Goal: Check status: Check status

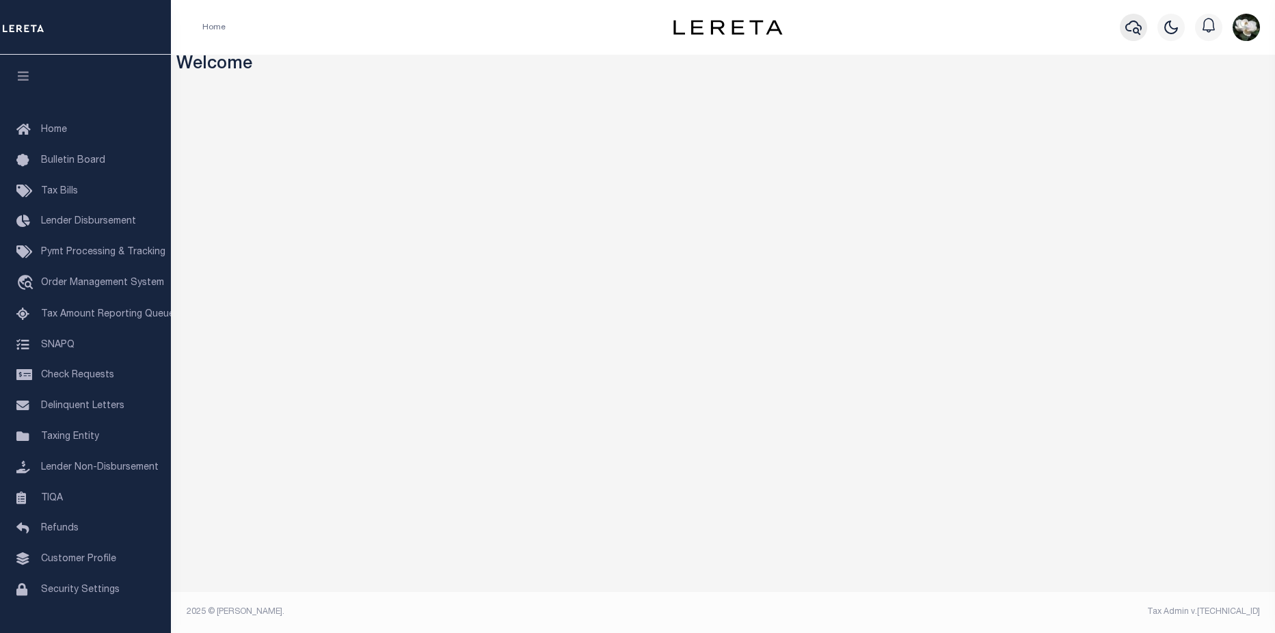
click at [1139, 31] on icon "button" at bounding box center [1133, 27] width 16 height 16
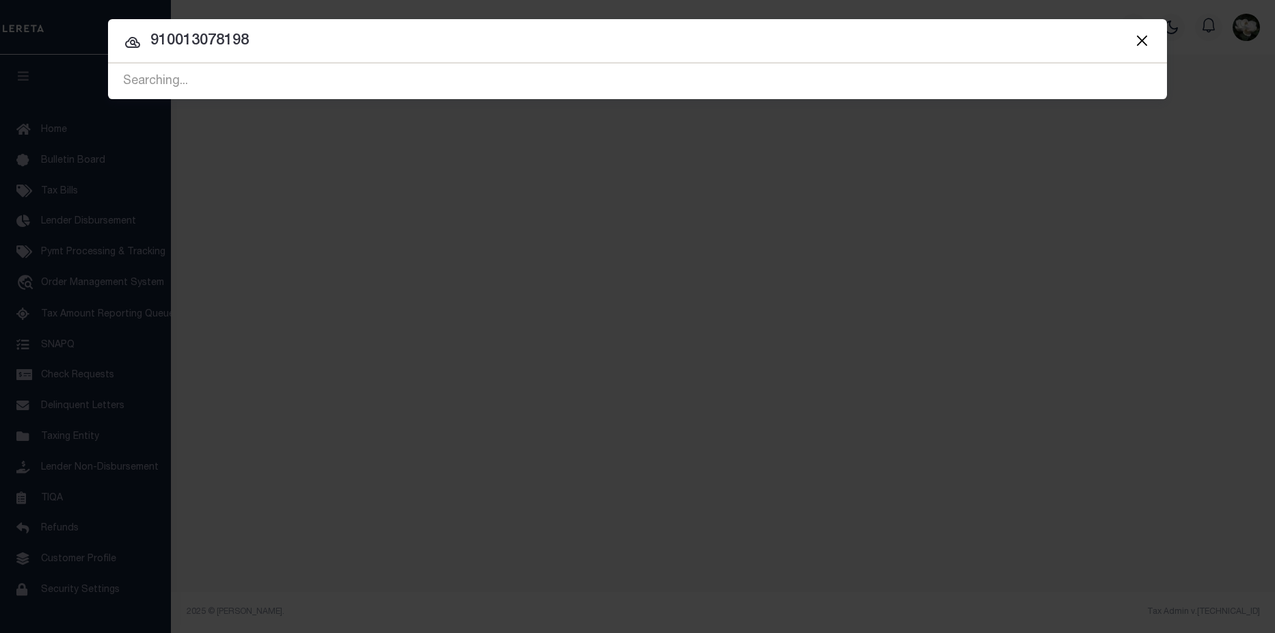
type input "910013078198"
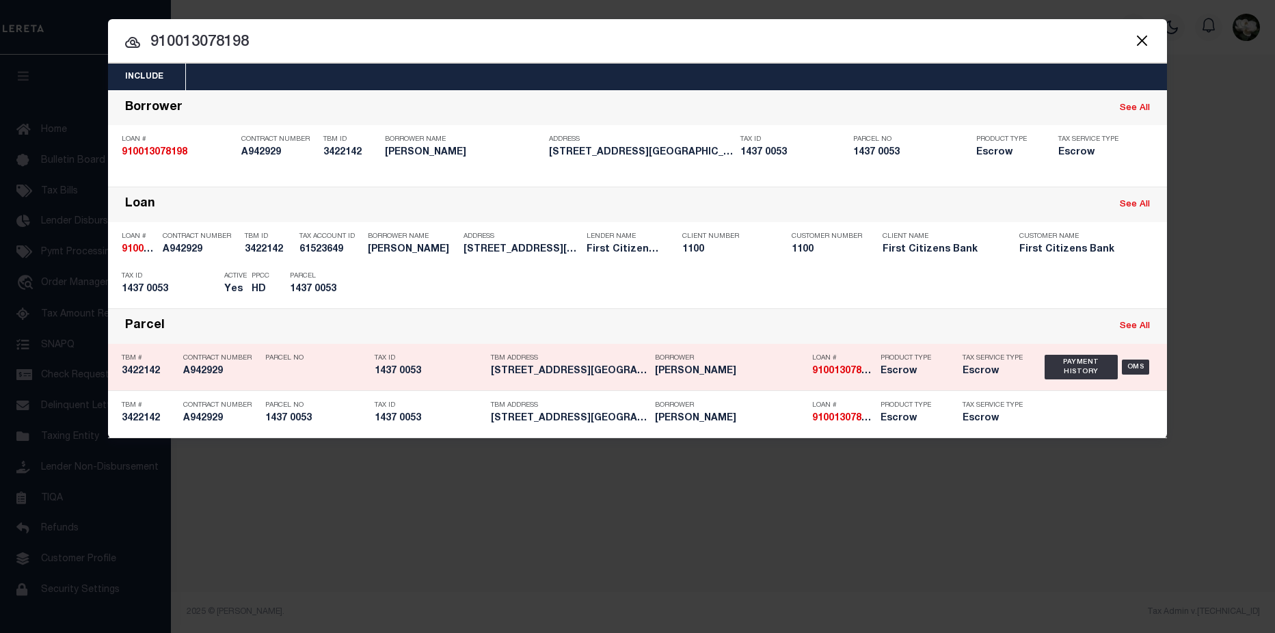
click at [952, 374] on div "Tax Service Type Escrow" at bounding box center [993, 367] width 82 height 40
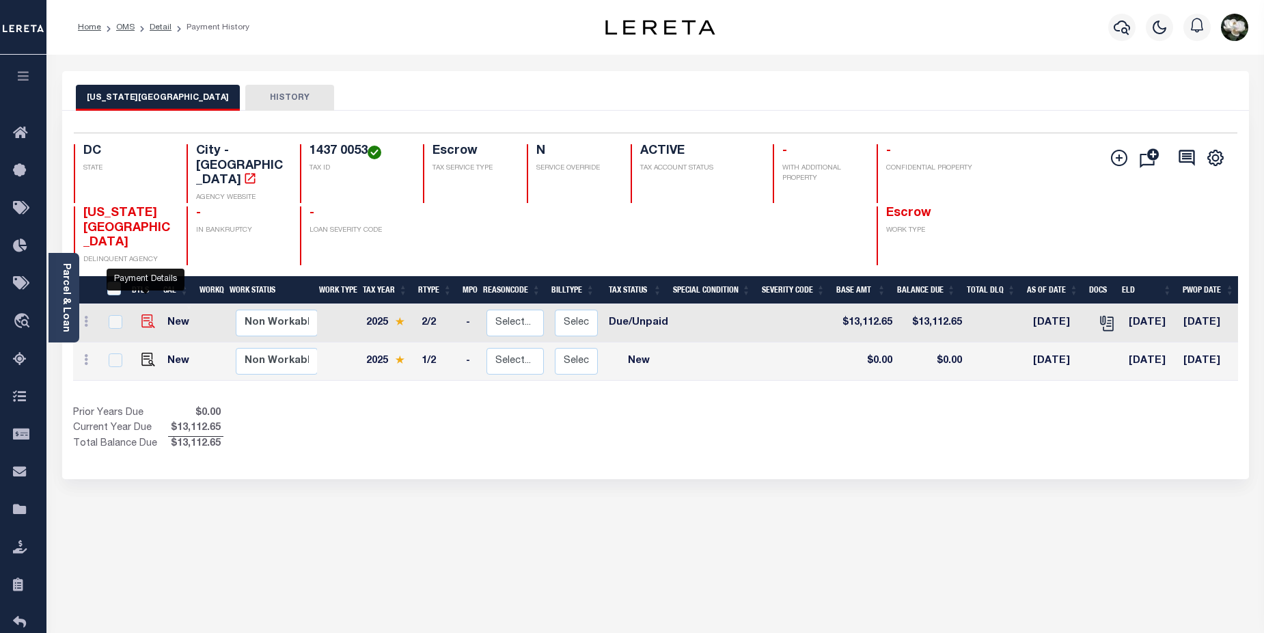
click at [142, 314] on img "" at bounding box center [148, 321] width 14 height 14
checkbox input "true"
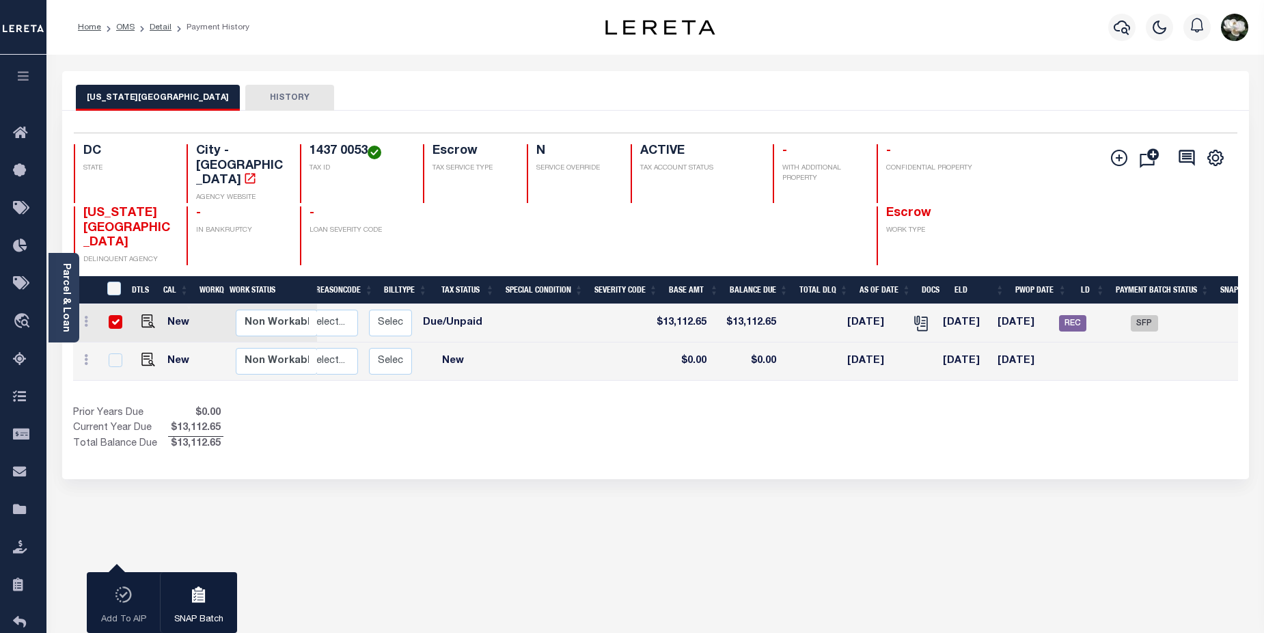
scroll to position [0, 186]
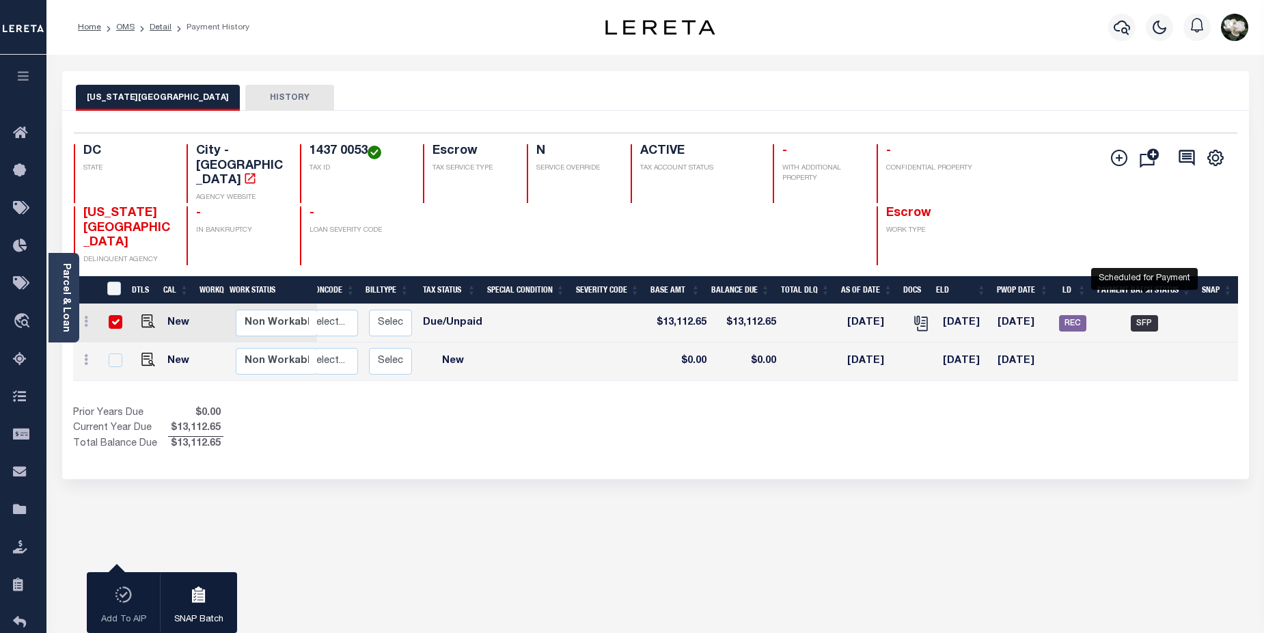
click at [1152, 315] on span "SFP" at bounding box center [1144, 323] width 27 height 16
checkbox input "false"
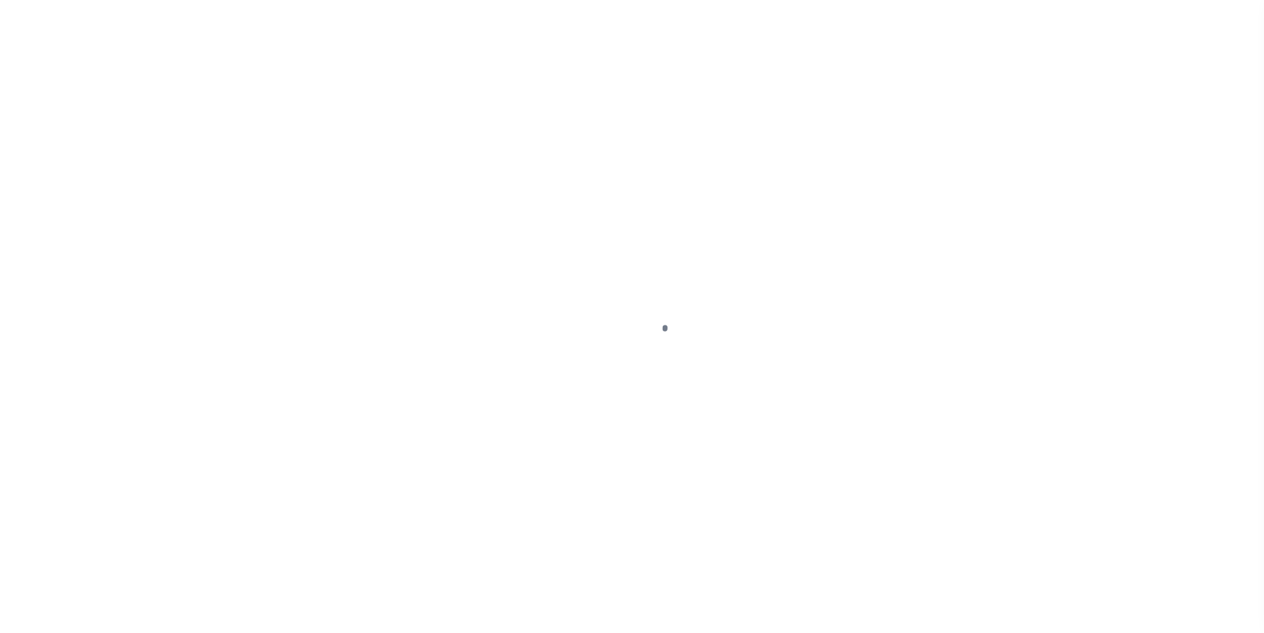
select select "DUE"
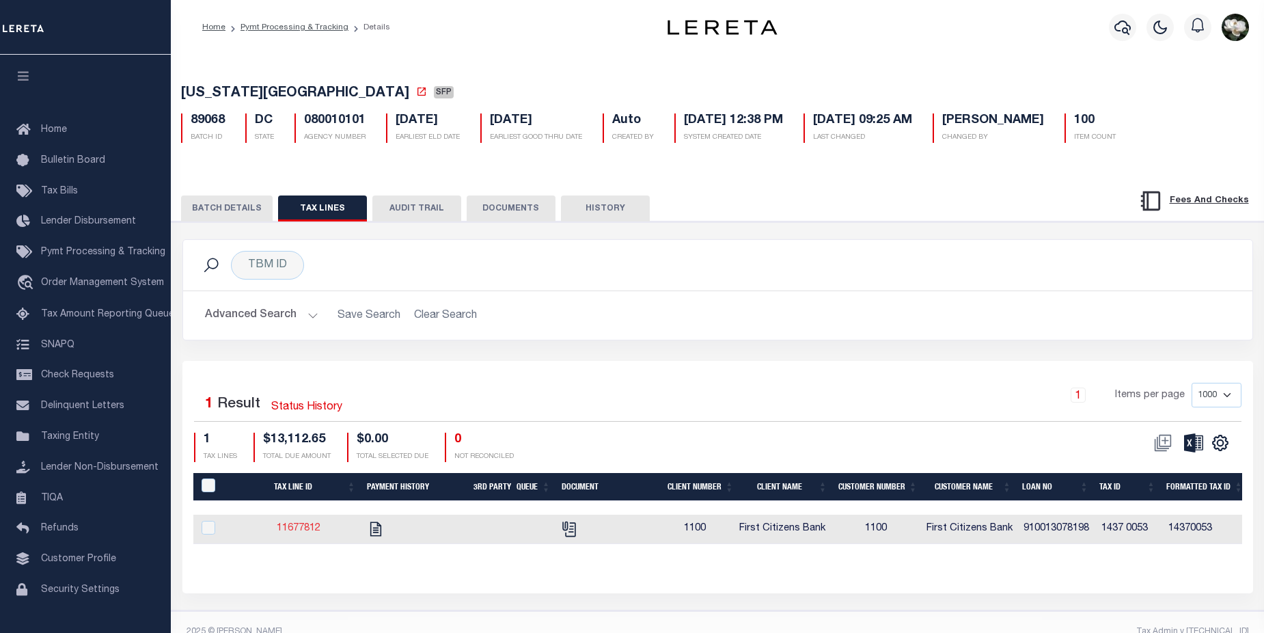
click at [298, 533] on link "11677812" at bounding box center [299, 529] width 44 height 10
checkbox input "true"
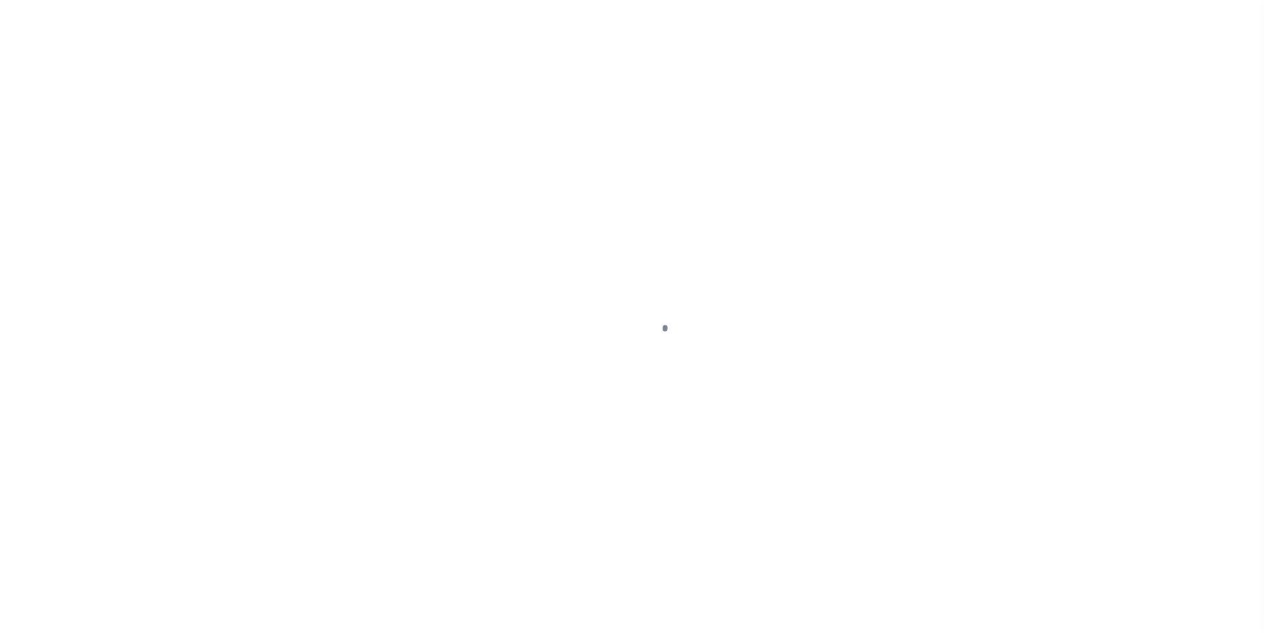
select select "DUE"
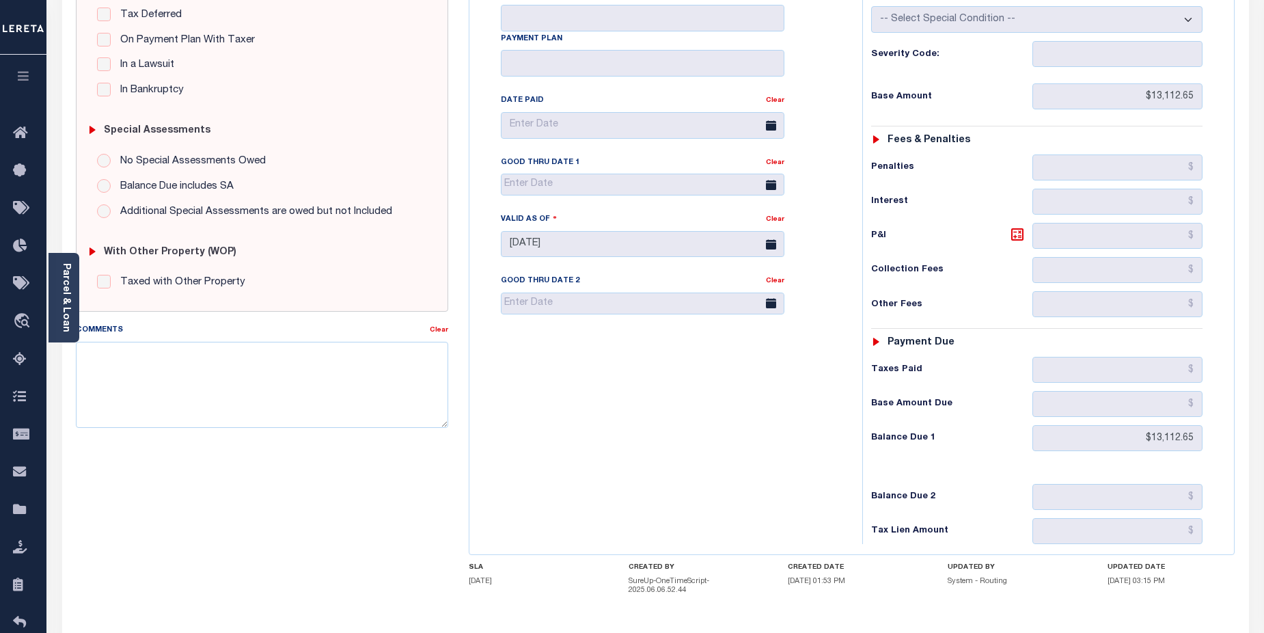
scroll to position [382, 0]
